Goal: Task Accomplishment & Management: Manage account settings

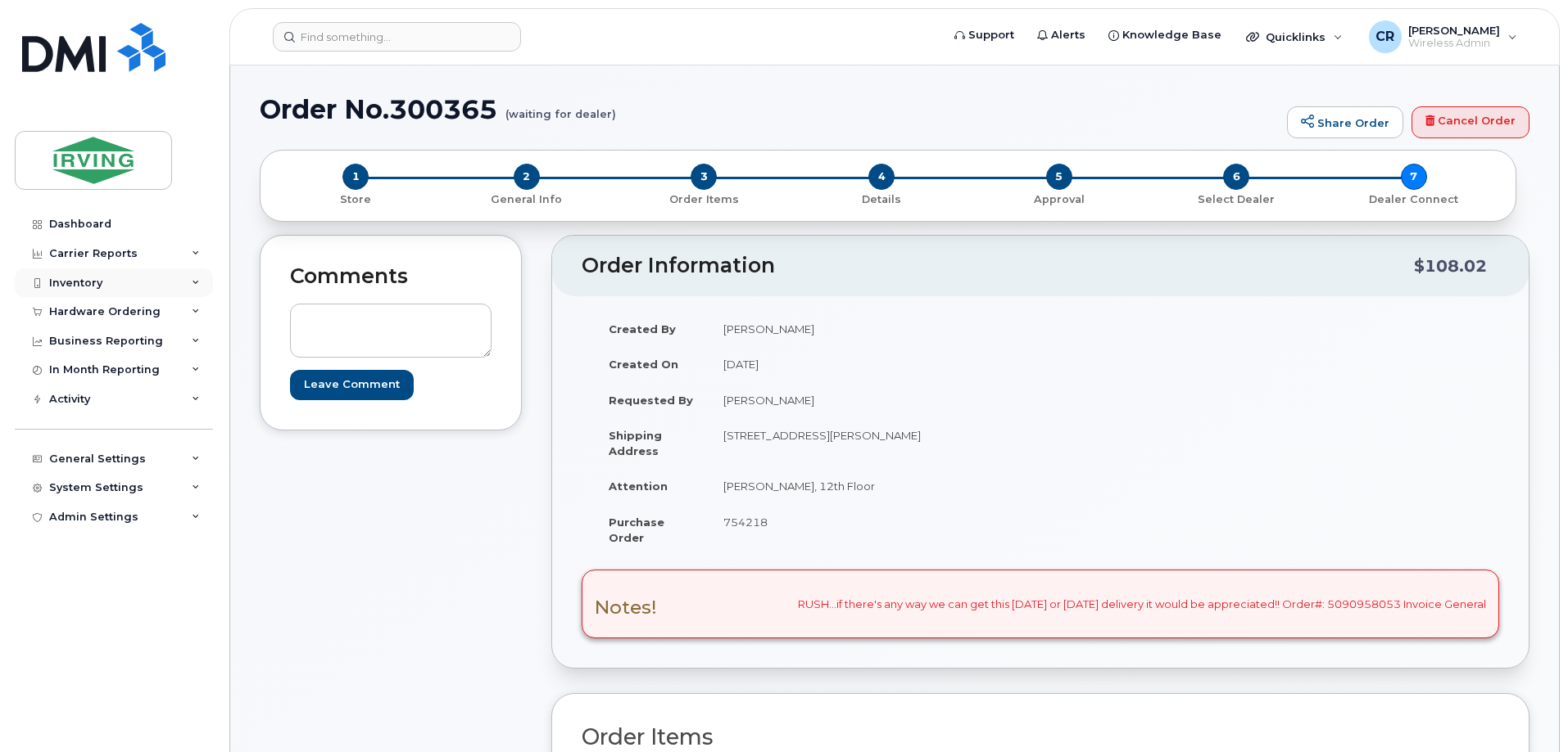
click at [83, 285] on div "Inventory" at bounding box center [76, 282] width 53 height 13
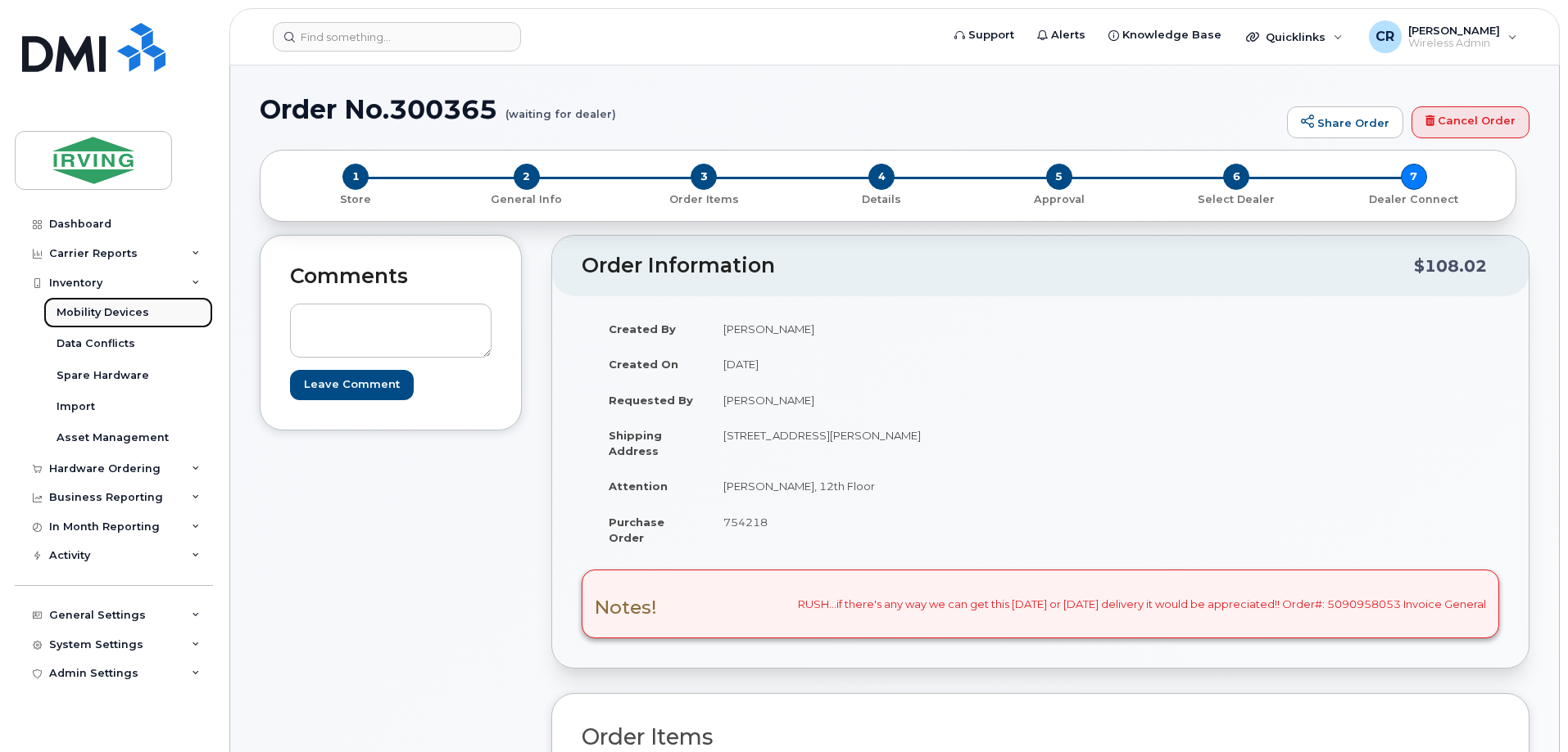
click at [86, 312] on div "Mobility Devices" at bounding box center [102, 312] width 93 height 15
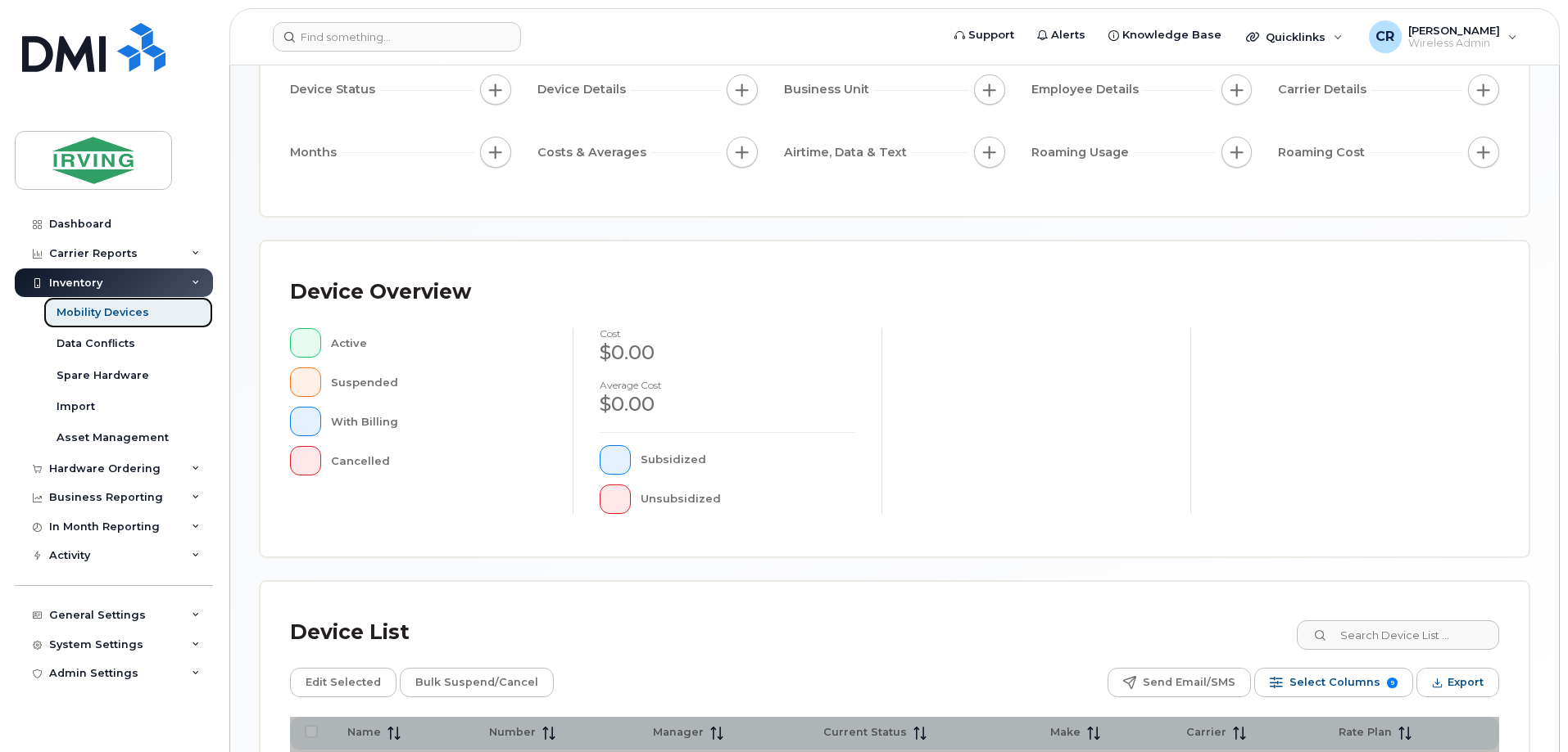
scroll to position [328, 0]
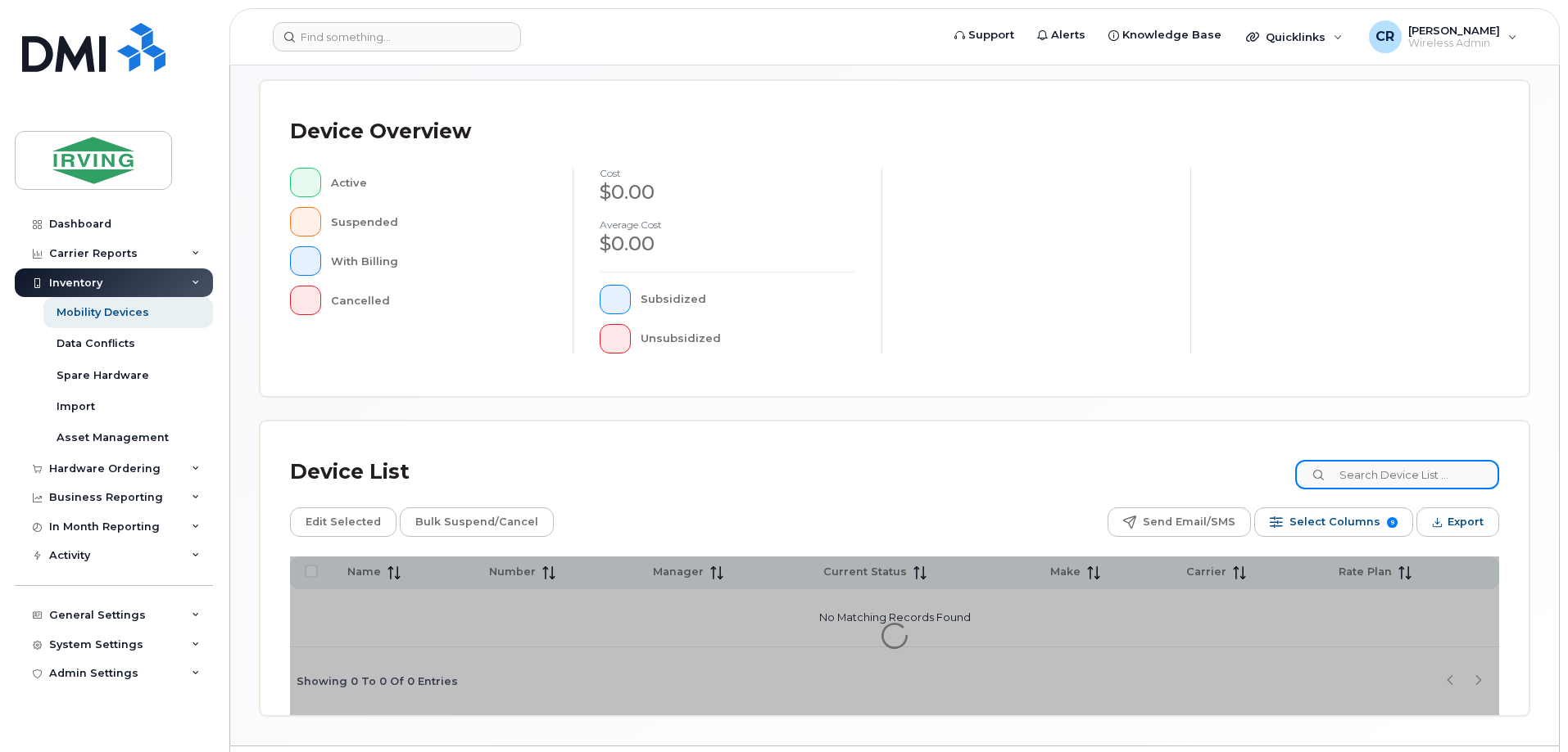
click at [1413, 464] on input at bounding box center [1397, 474] width 204 height 30
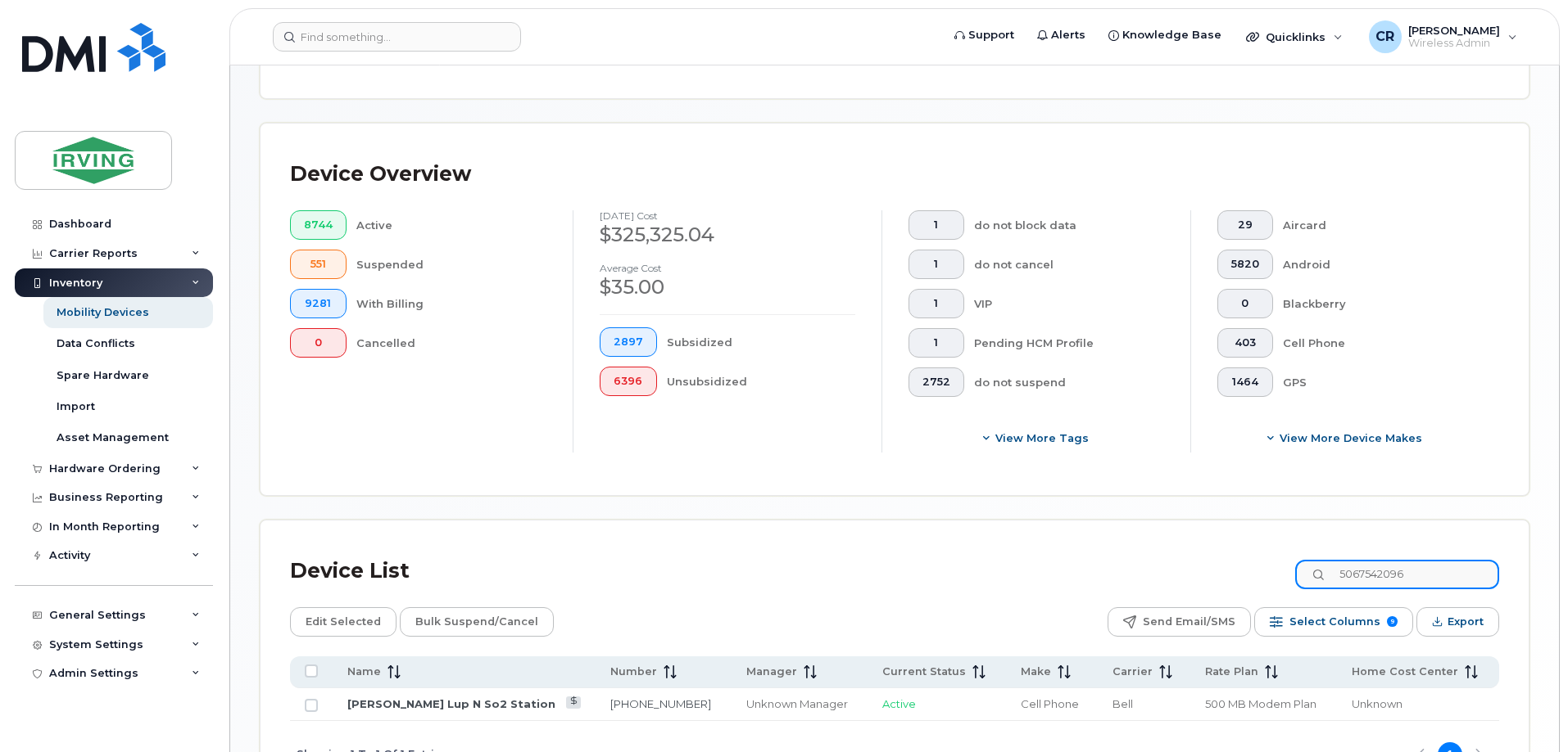
scroll to position [356, 0]
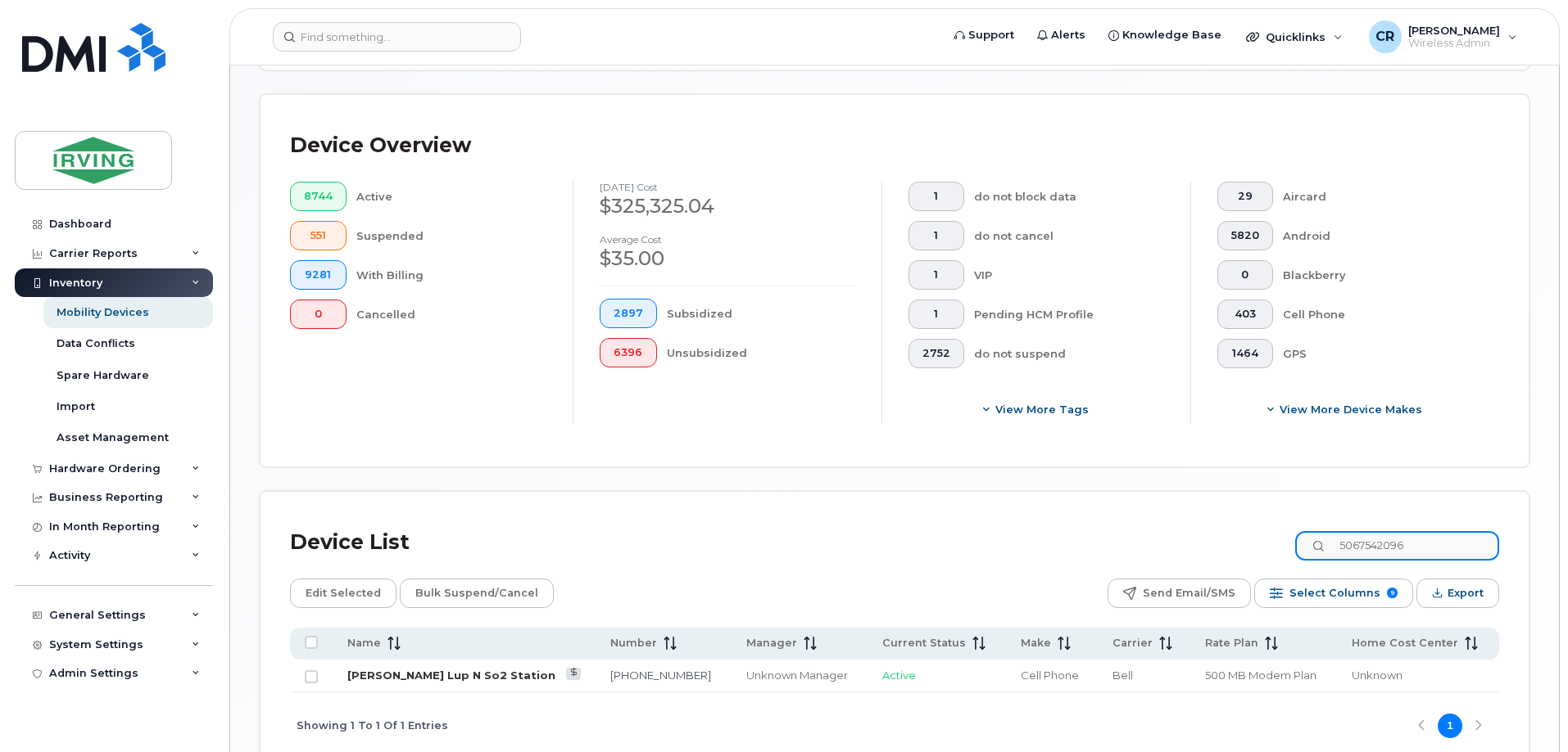
type input "5067542096"
click at [471, 669] on link "[PERSON_NAME] Lup N So2 Station" at bounding box center [451, 675] width 208 height 13
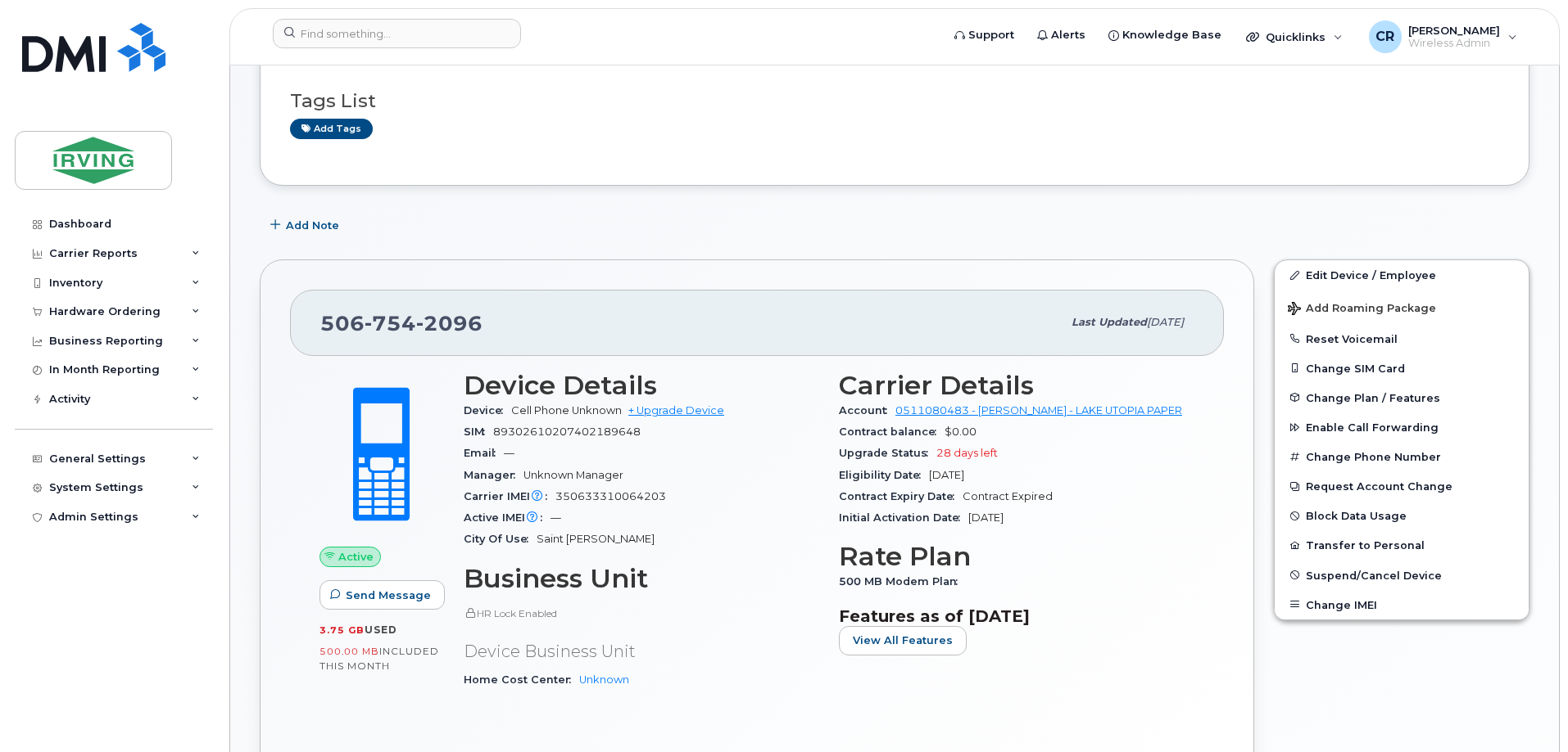
scroll to position [163, 0]
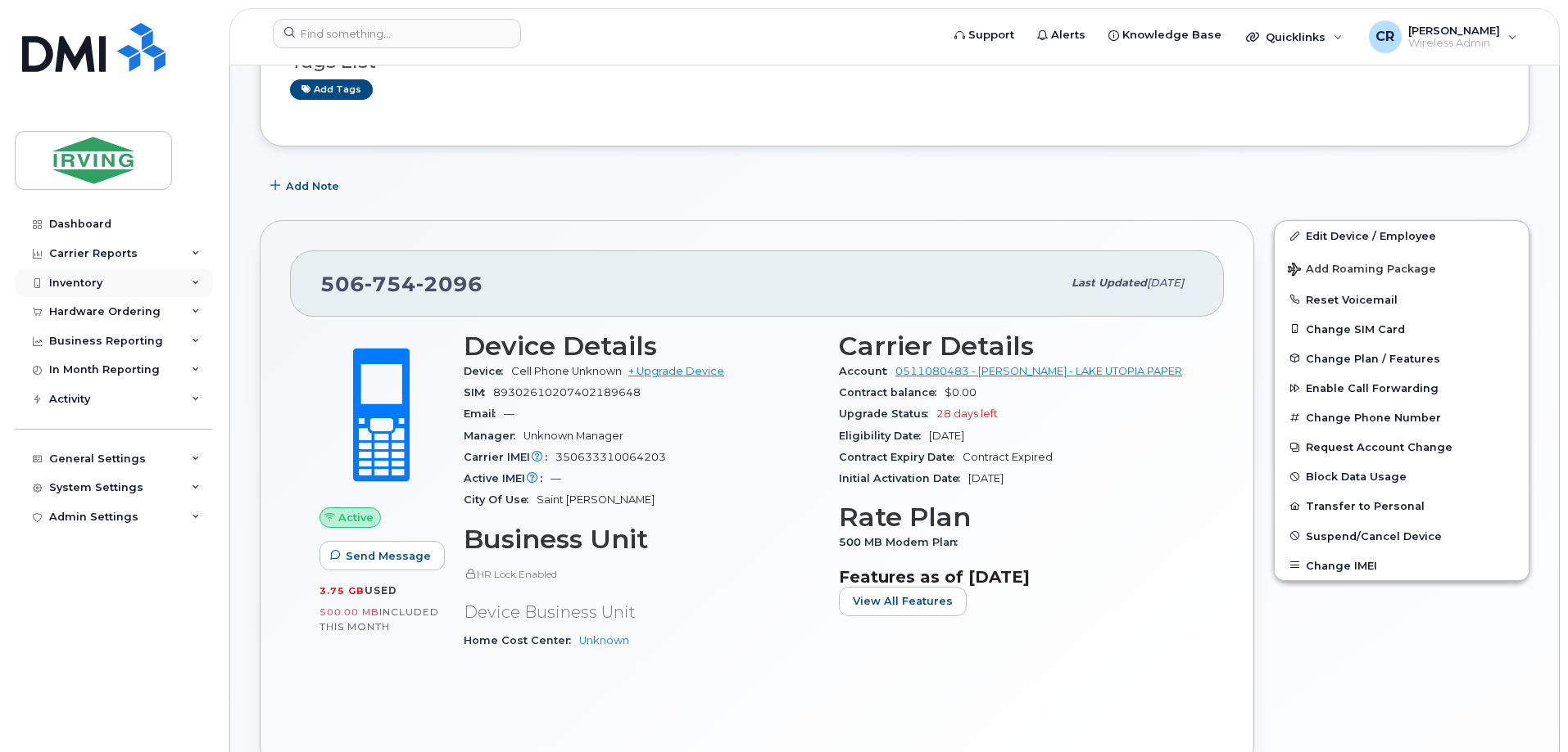
click at [84, 277] on div "Inventory" at bounding box center [76, 282] width 53 height 13
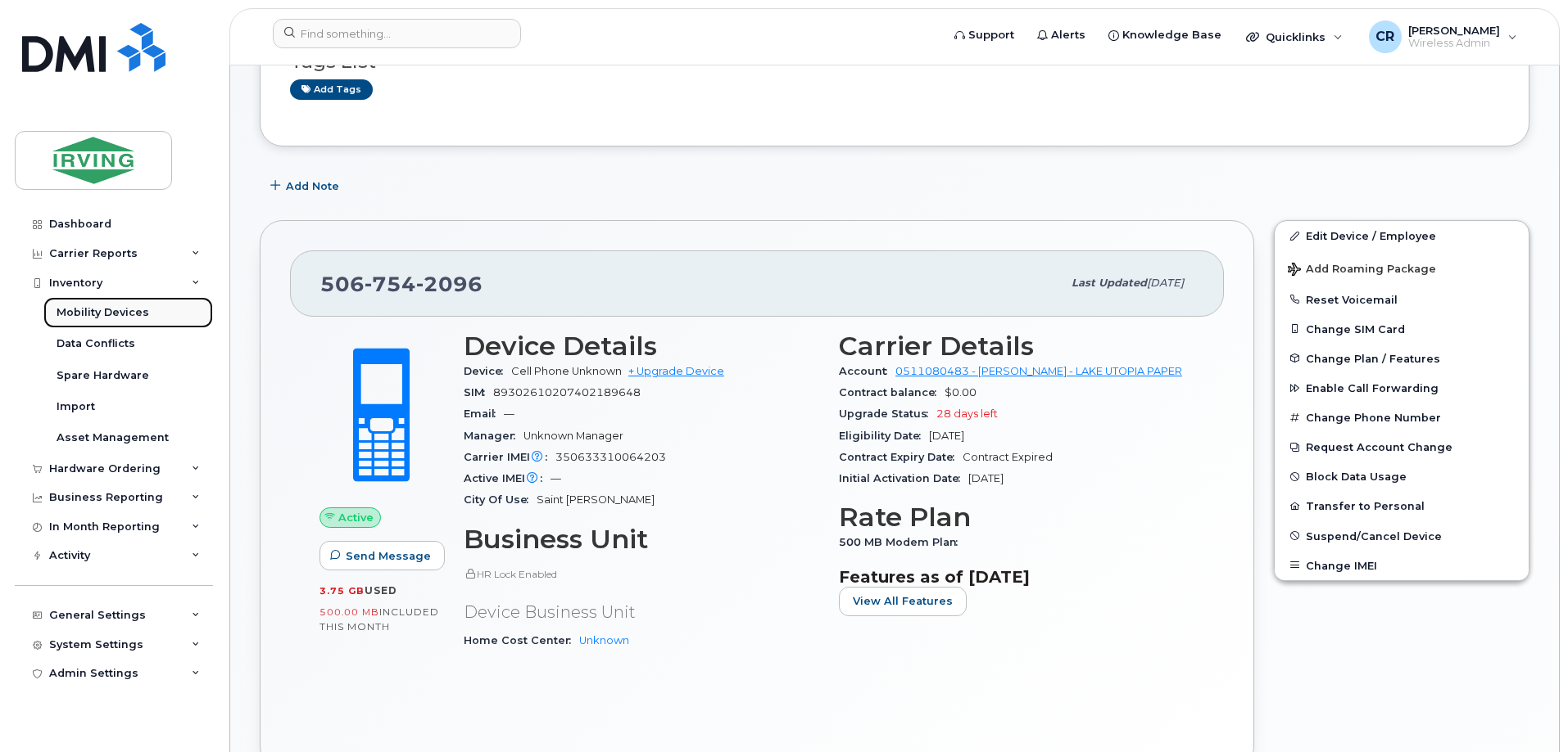
click at [95, 304] on link "Mobility Devices" at bounding box center [128, 313] width 169 height 31
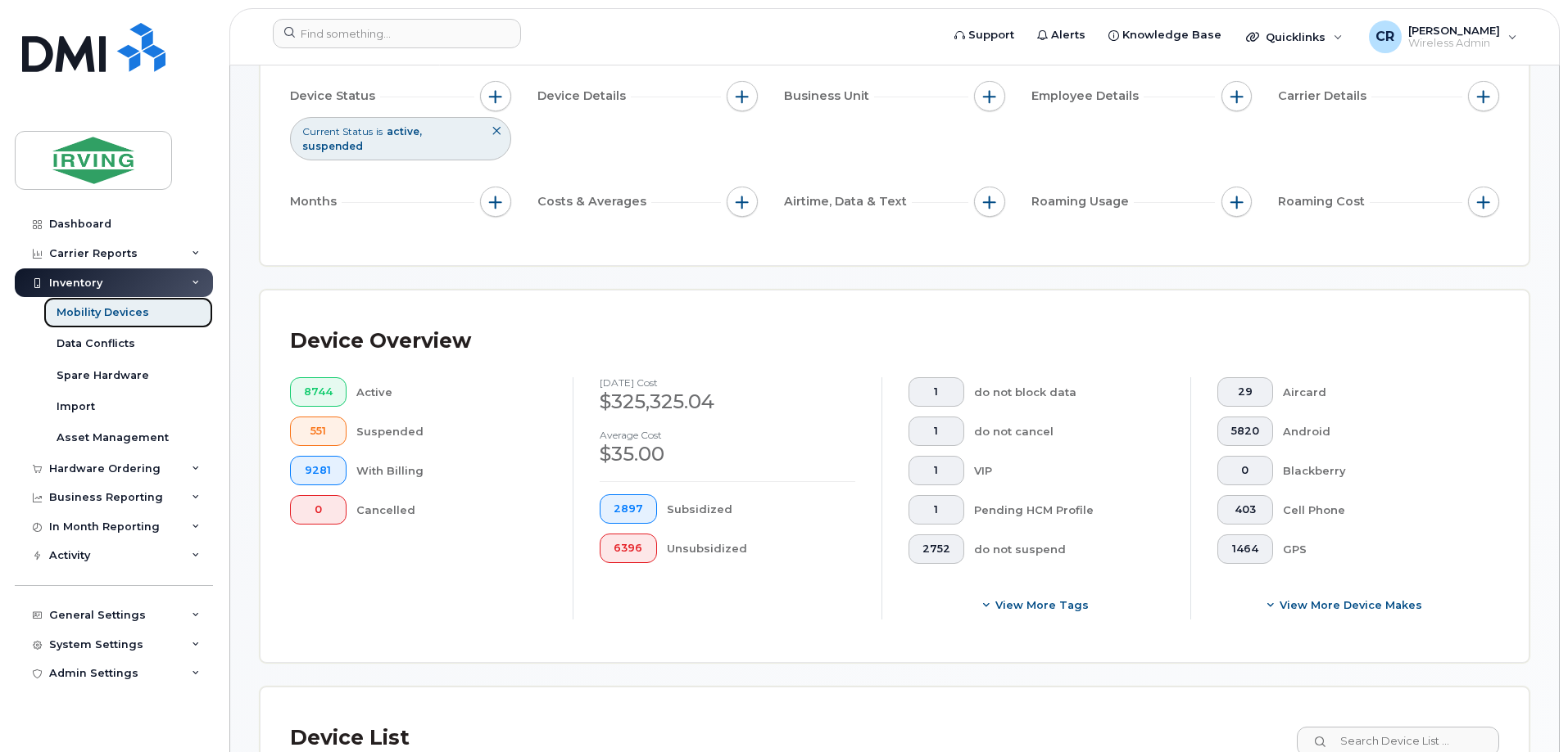
scroll to position [409, 0]
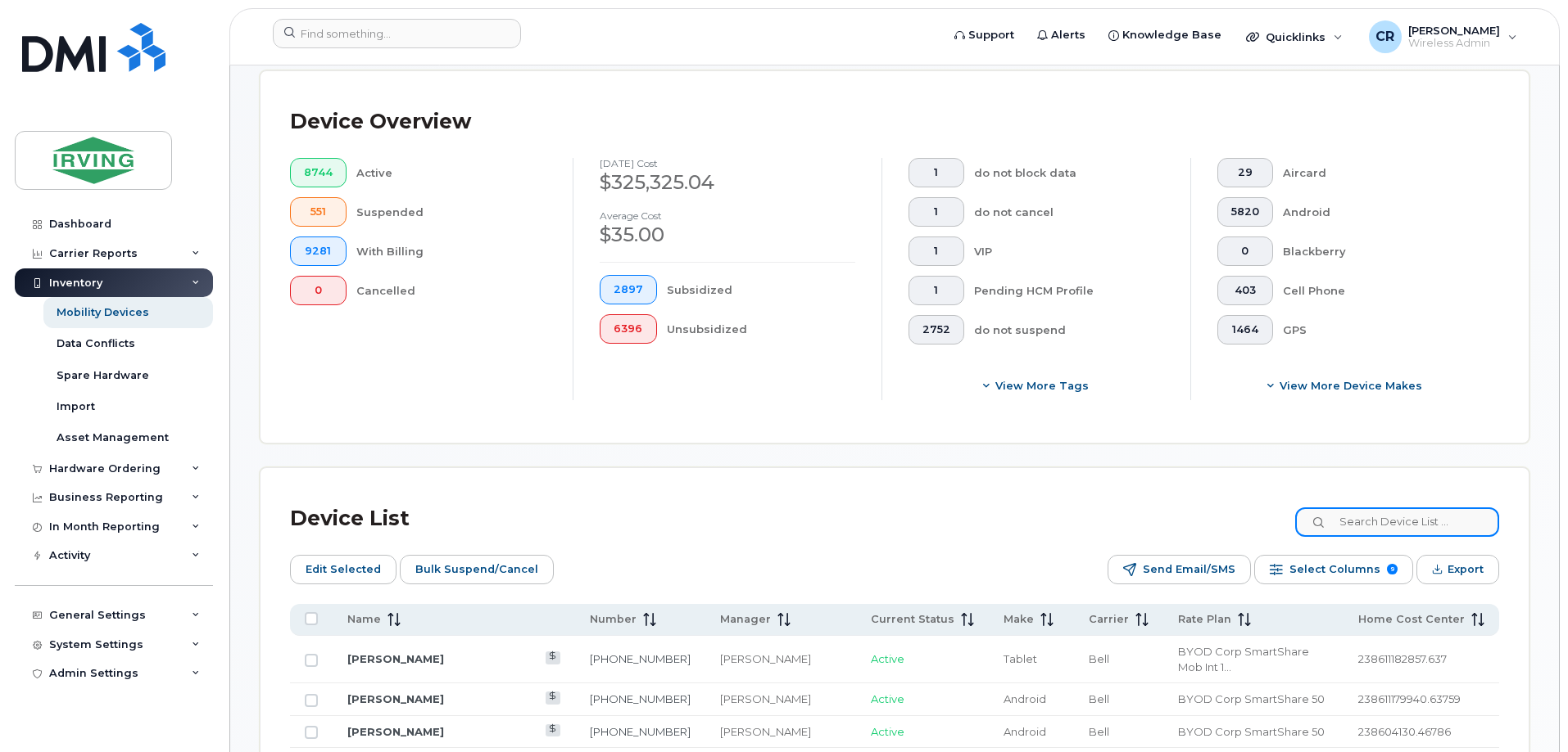
click at [1380, 508] on input at bounding box center [1397, 523] width 204 height 30
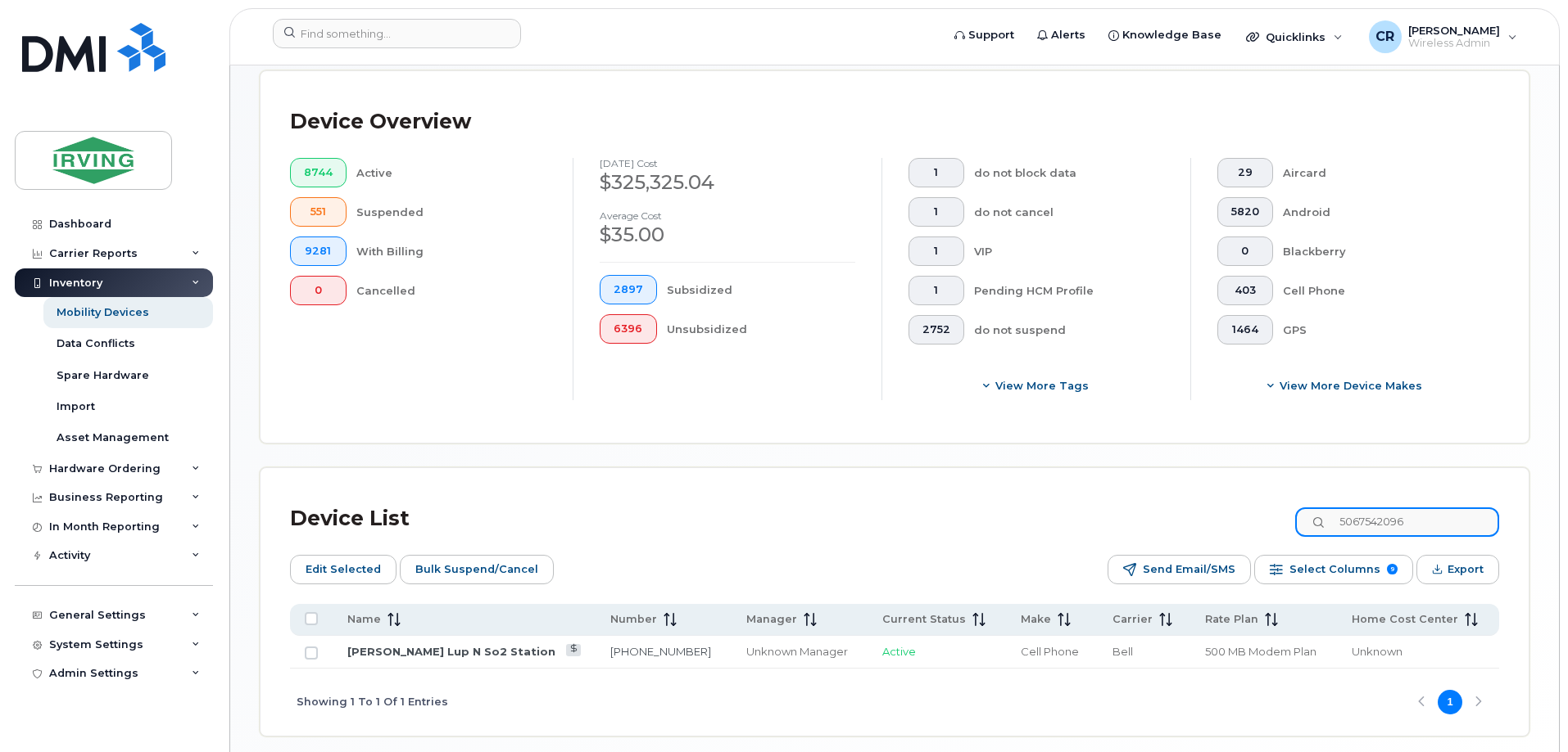
type input "5067542096"
drag, startPoint x: 462, startPoint y: 633, endPoint x: 703, endPoint y: 640, distance: 241.1
click at [462, 645] on link "[PERSON_NAME] Lup N So2 Station" at bounding box center [451, 651] width 208 height 13
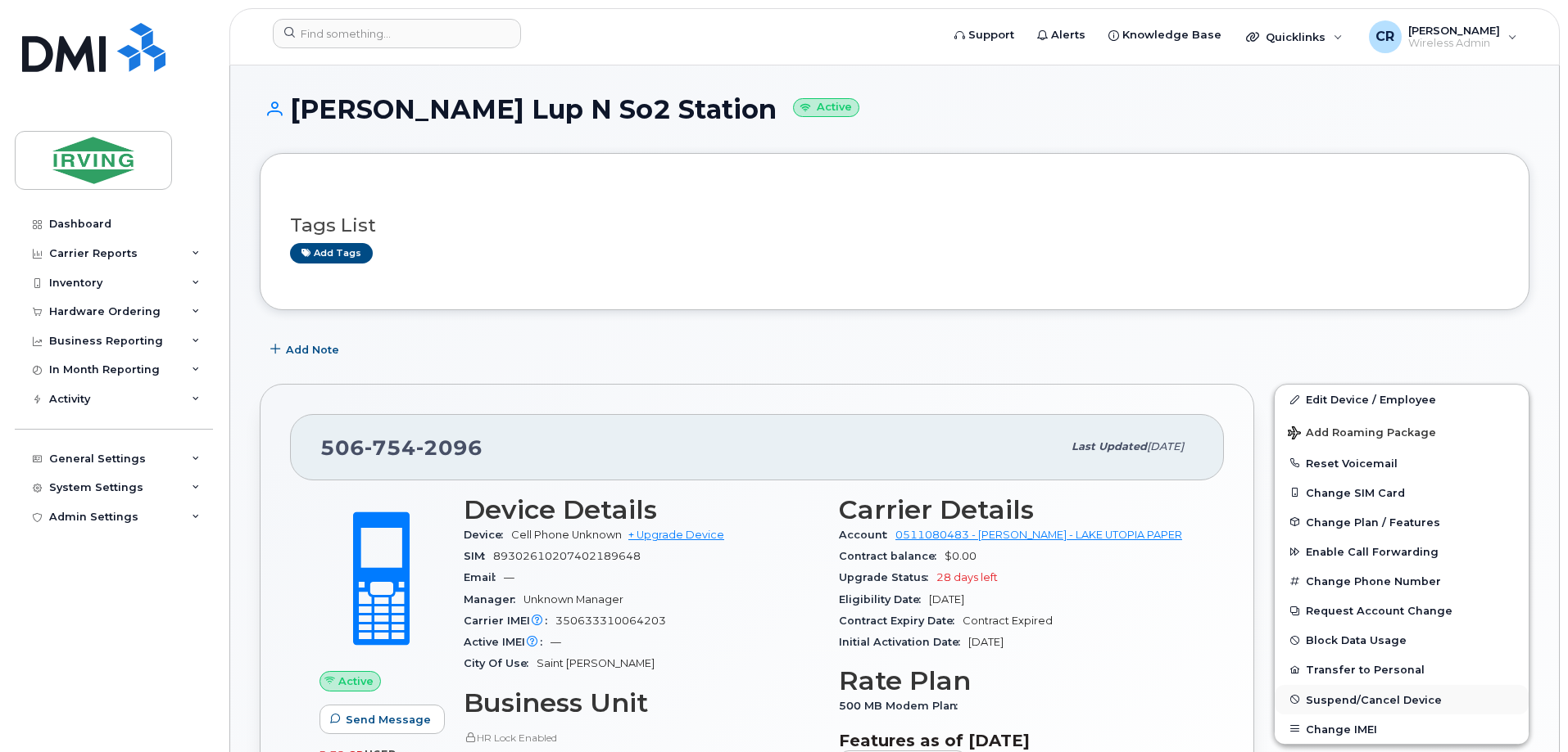
click at [1387, 701] on span "Suspend/Cancel Device" at bounding box center [1374, 699] width 136 height 12
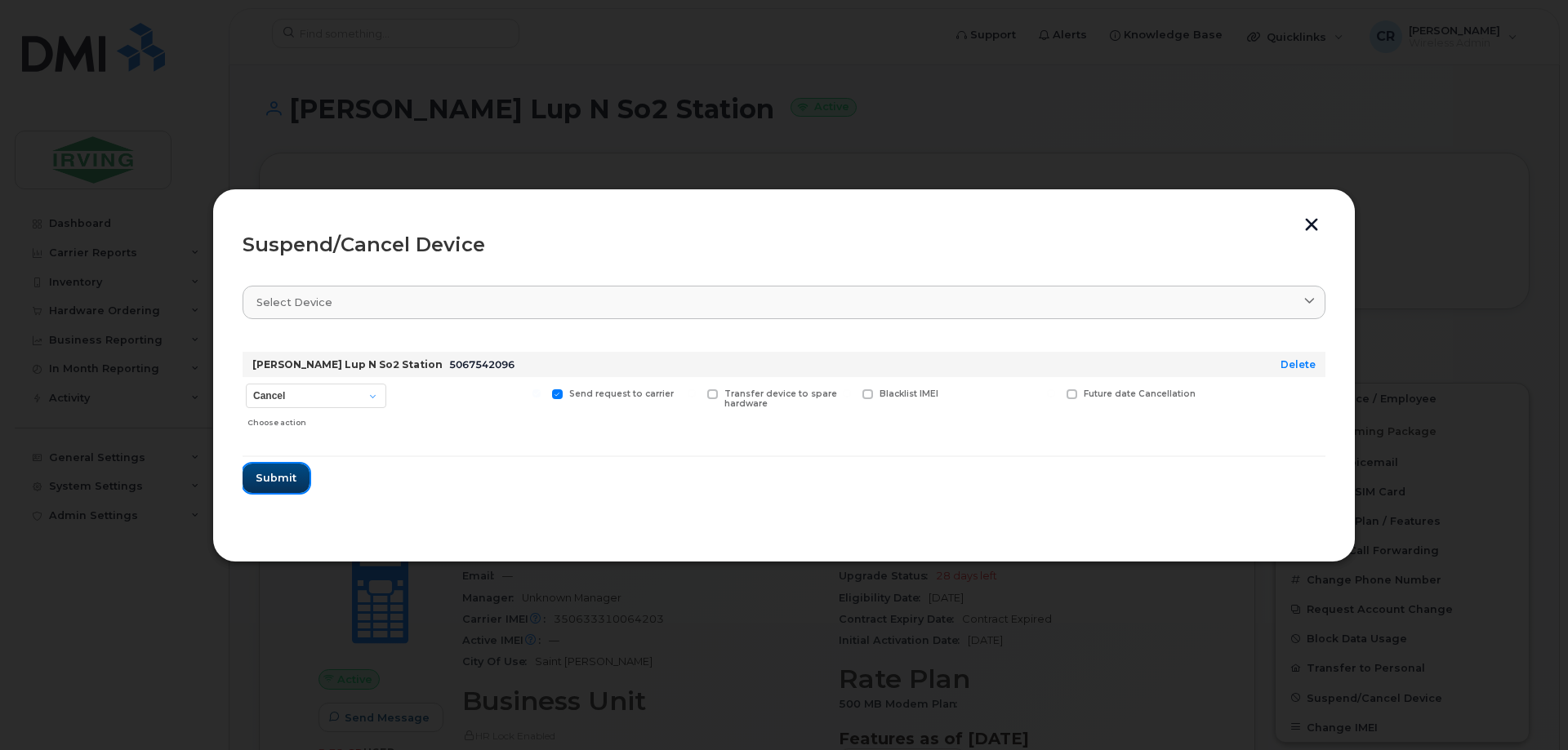
click at [269, 471] on span "Submit" at bounding box center [276, 478] width 41 height 16
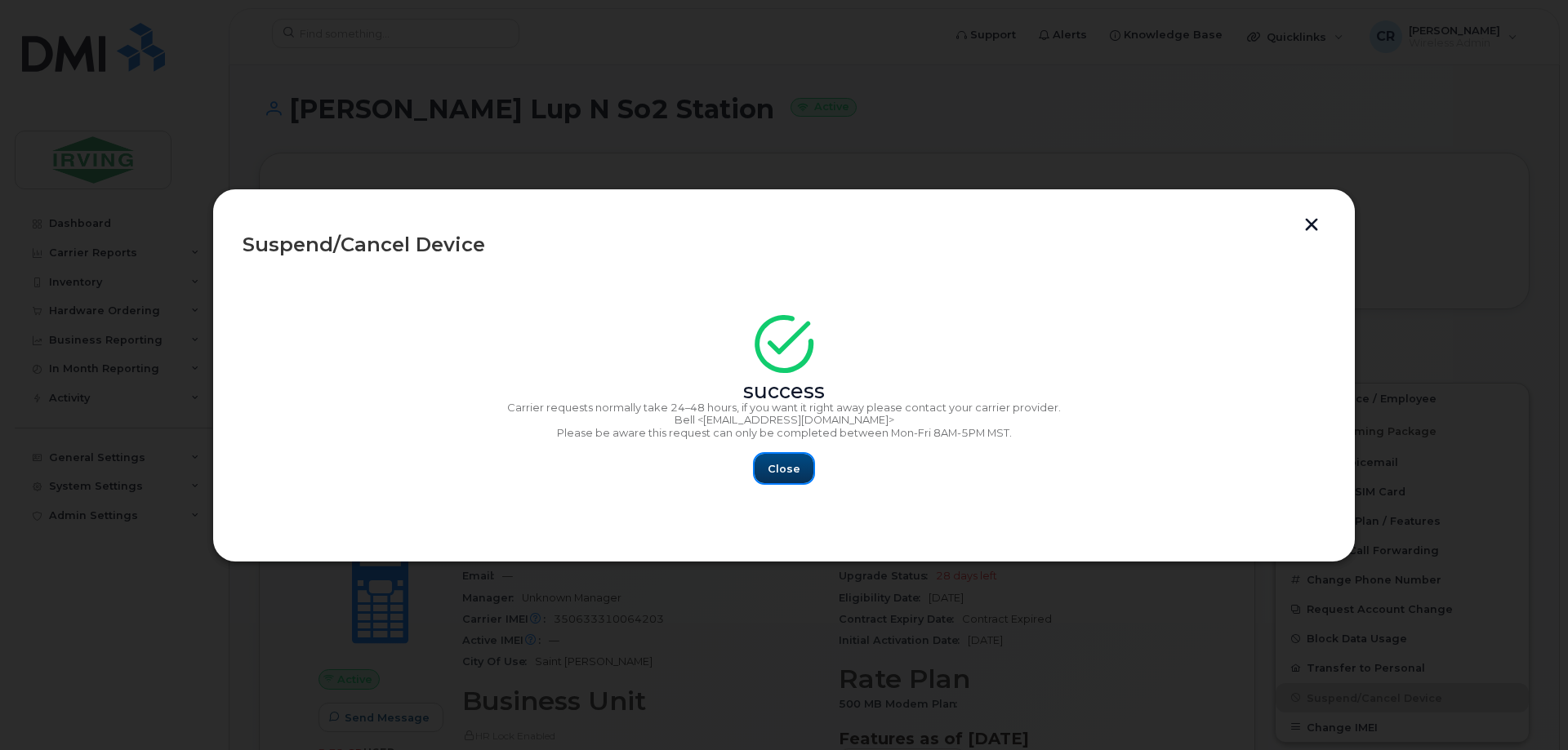
click at [784, 466] on span "Close" at bounding box center [784, 469] width 32 height 16
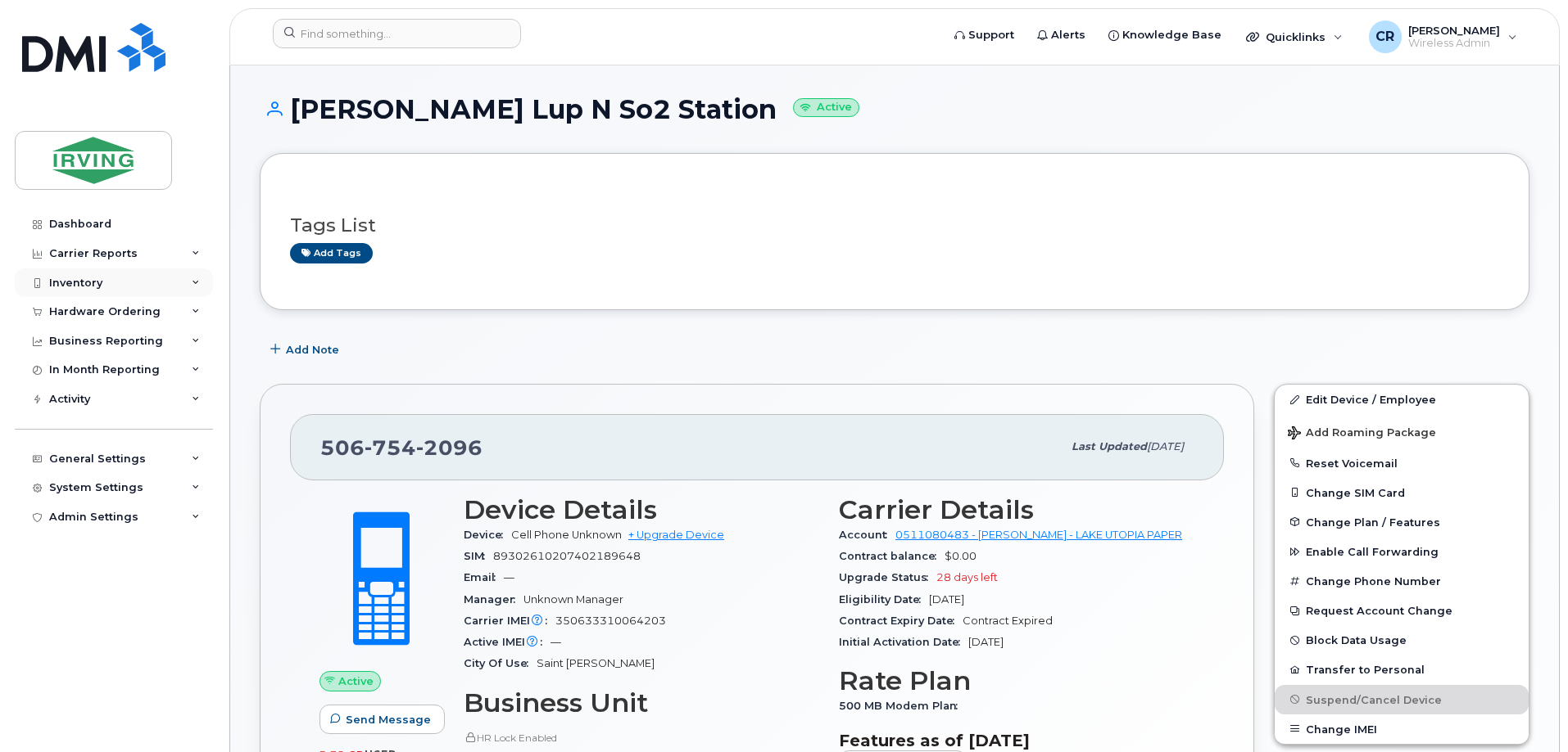
click at [64, 279] on div "Inventory" at bounding box center [76, 282] width 53 height 13
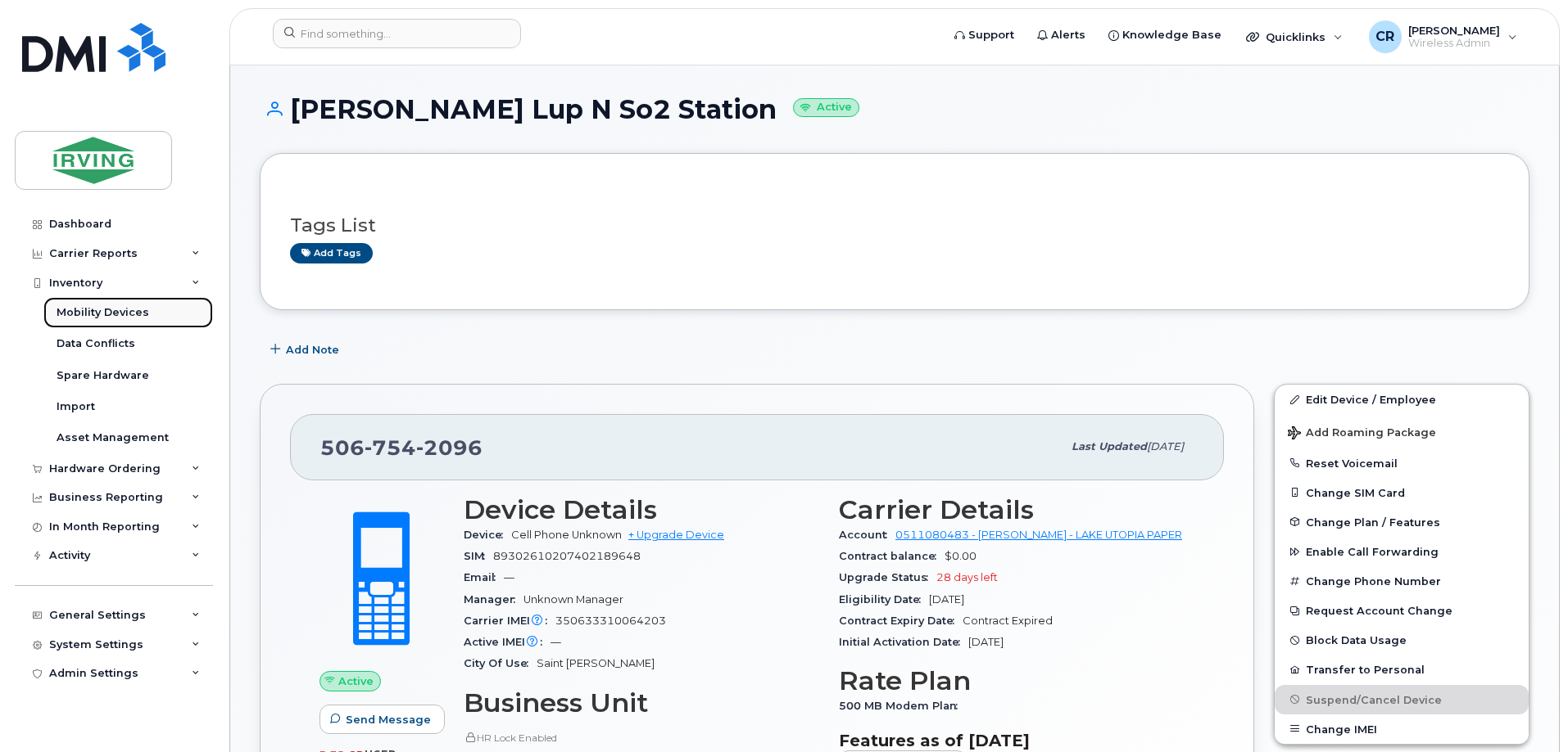
click at [92, 309] on div "Mobility Devices" at bounding box center [102, 312] width 93 height 15
